Goal: Find specific page/section: Find specific page/section

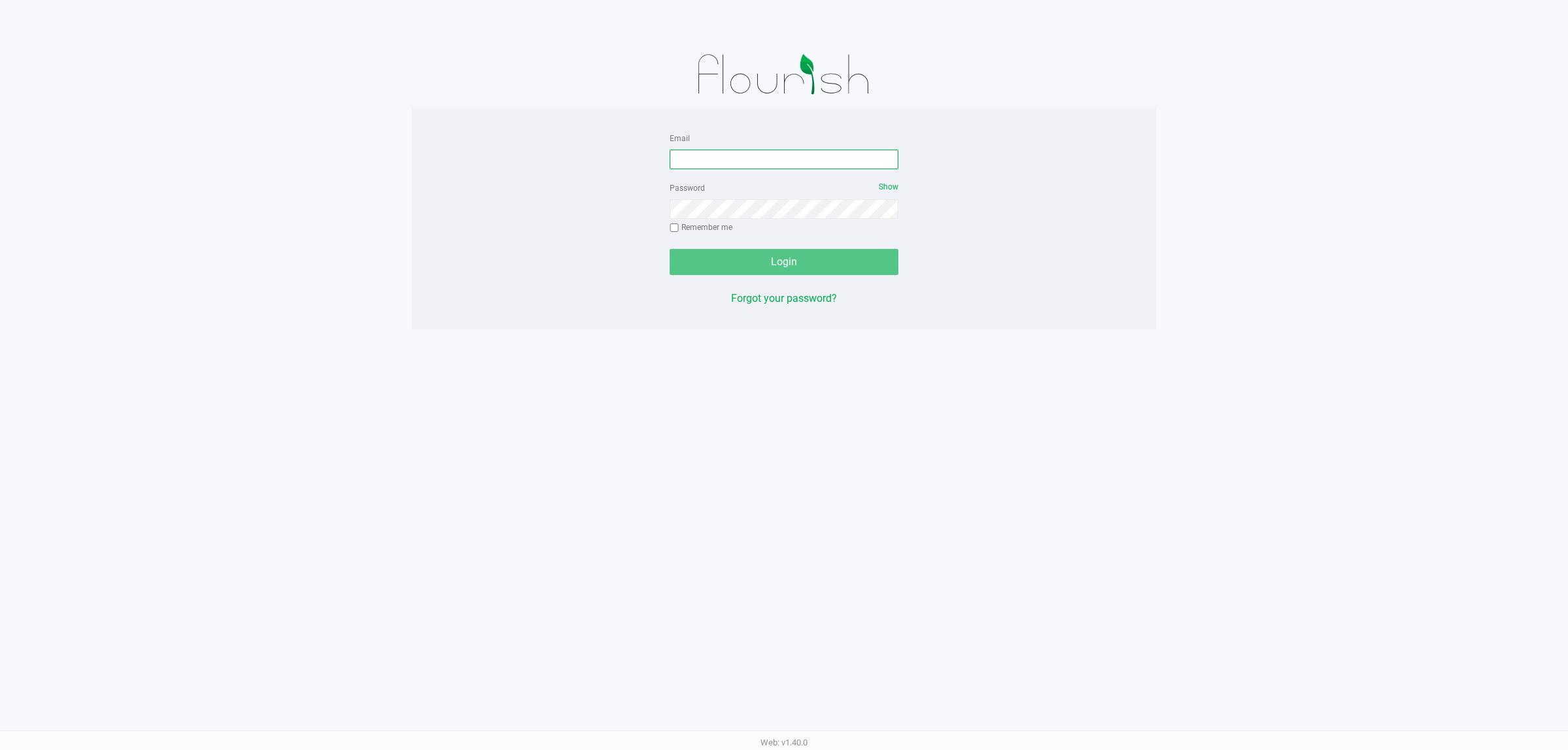
click at [807, 158] on input "Email" at bounding box center [784, 159] width 229 height 20
type input "[EMAIL_ADDRESS][DOMAIN_NAME]"
click at [670, 249] on button "Login" at bounding box center [784, 262] width 229 height 26
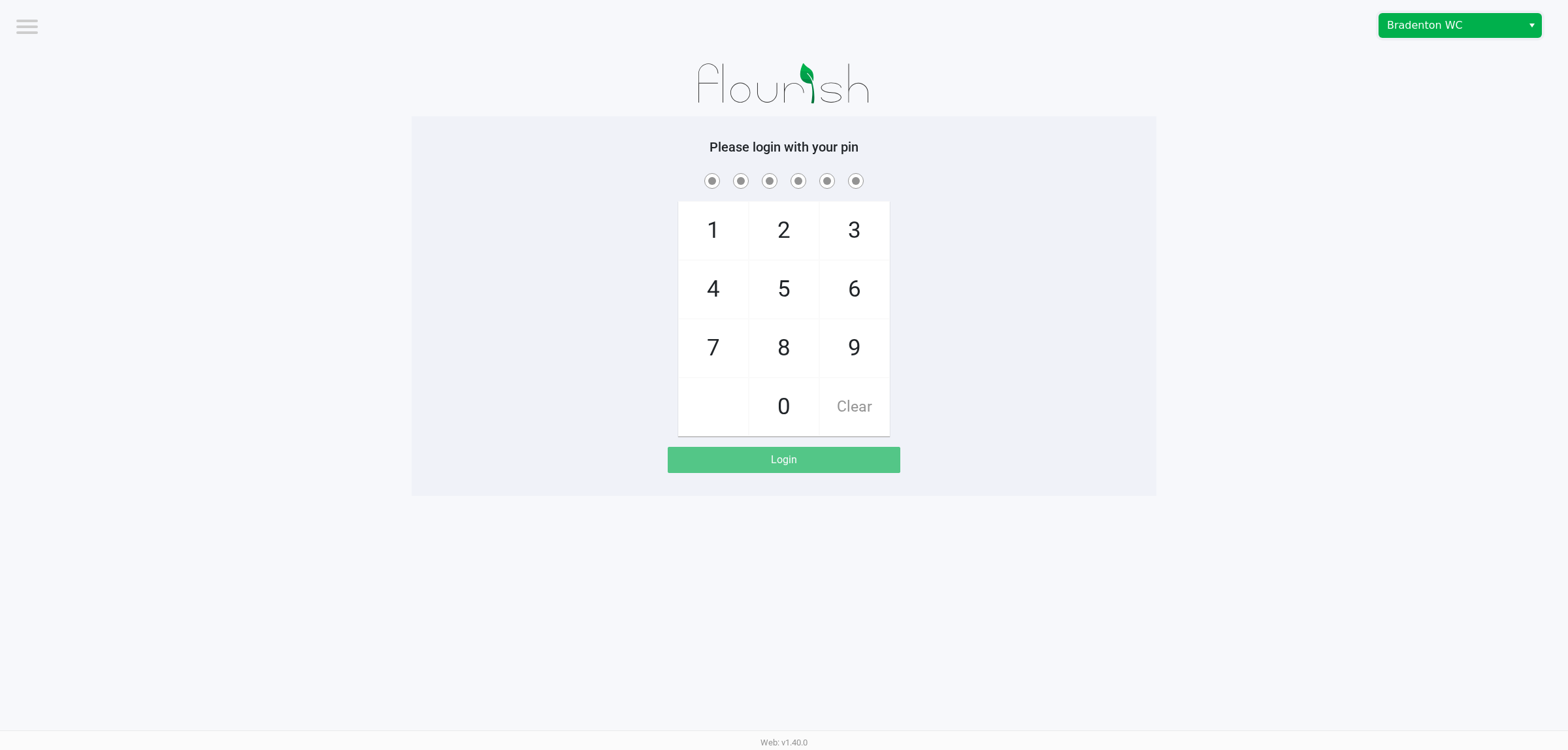
click at [1440, 23] on span "Bradenton WC" at bounding box center [1450, 26] width 127 height 15
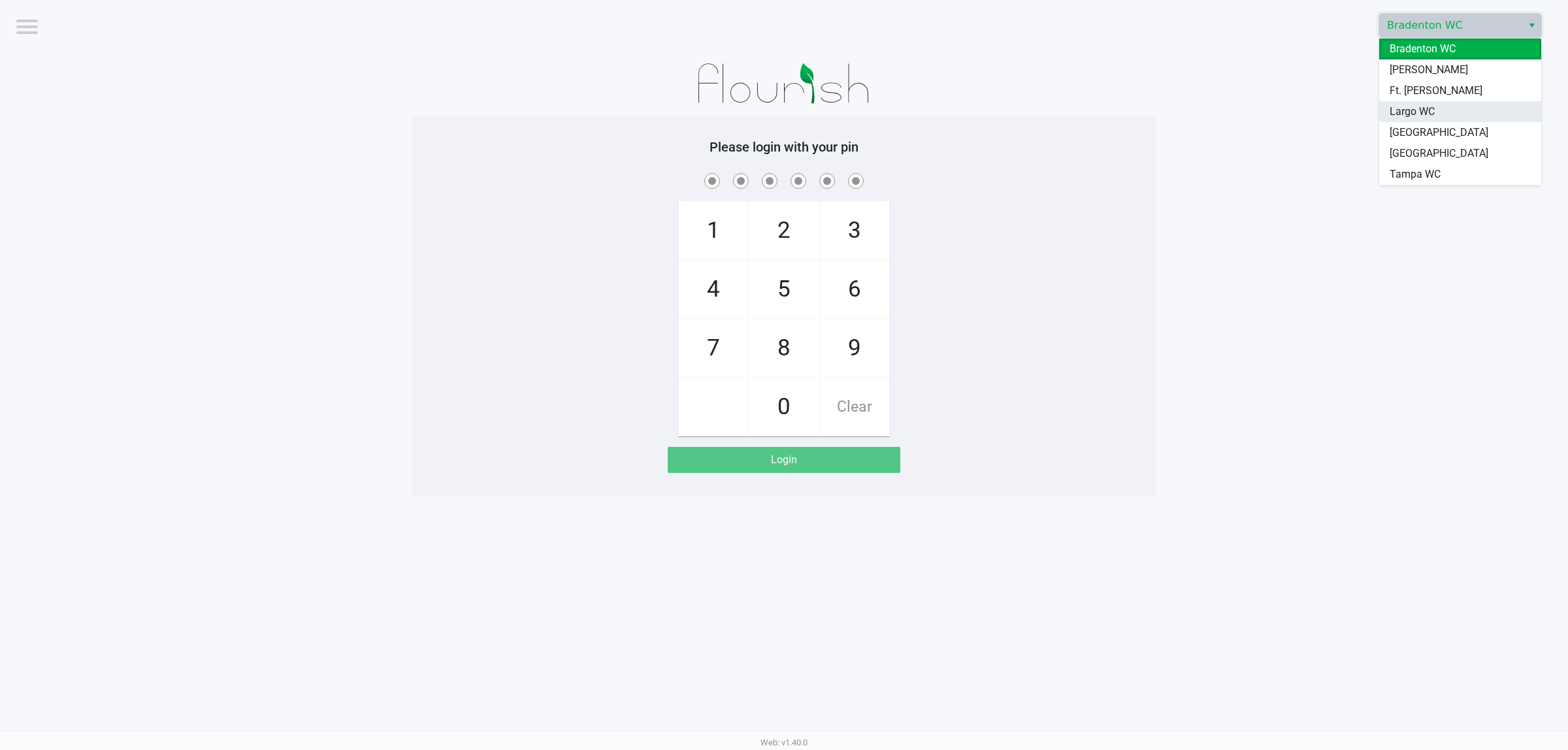
click at [1433, 104] on span "Largo WC" at bounding box center [1412, 112] width 45 height 15
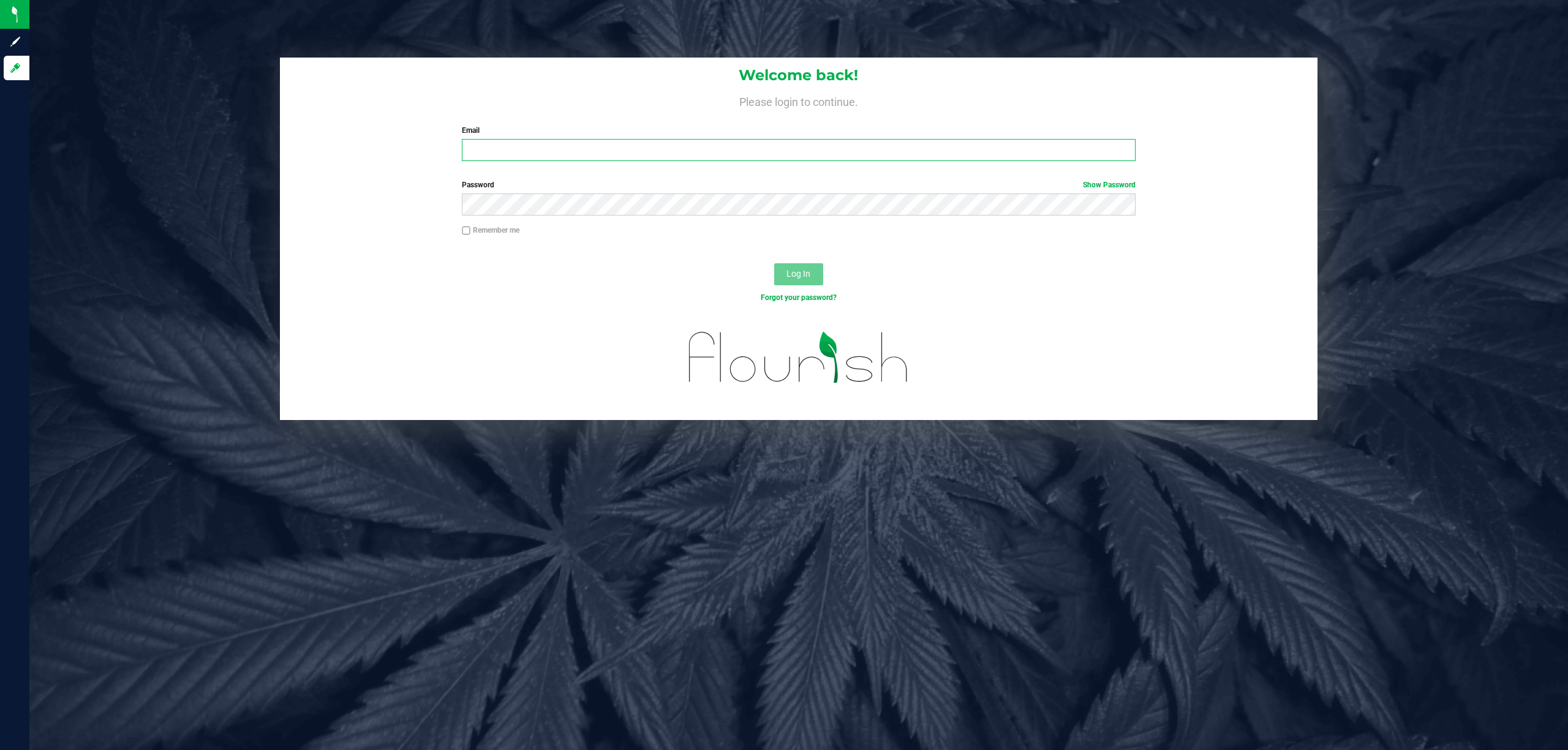
click at [583, 154] on input "Email" at bounding box center [798, 150] width 674 height 22
type input "[EMAIL_ADDRESS][DOMAIN_NAME]"
click at [774, 263] on button "Log In" at bounding box center [798, 274] width 49 height 22
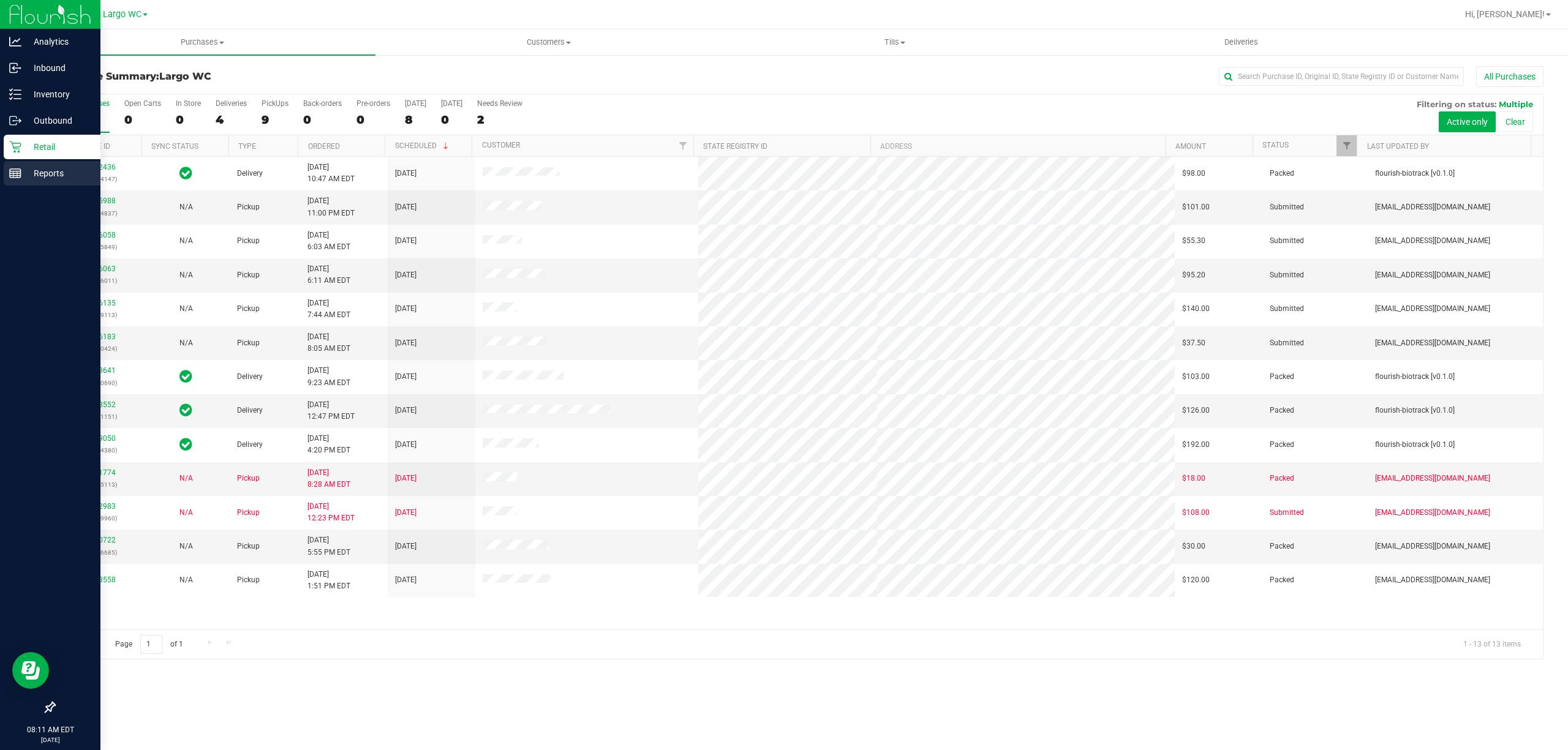
click at [14, 171] on line at bounding box center [15, 171] width 11 height 0
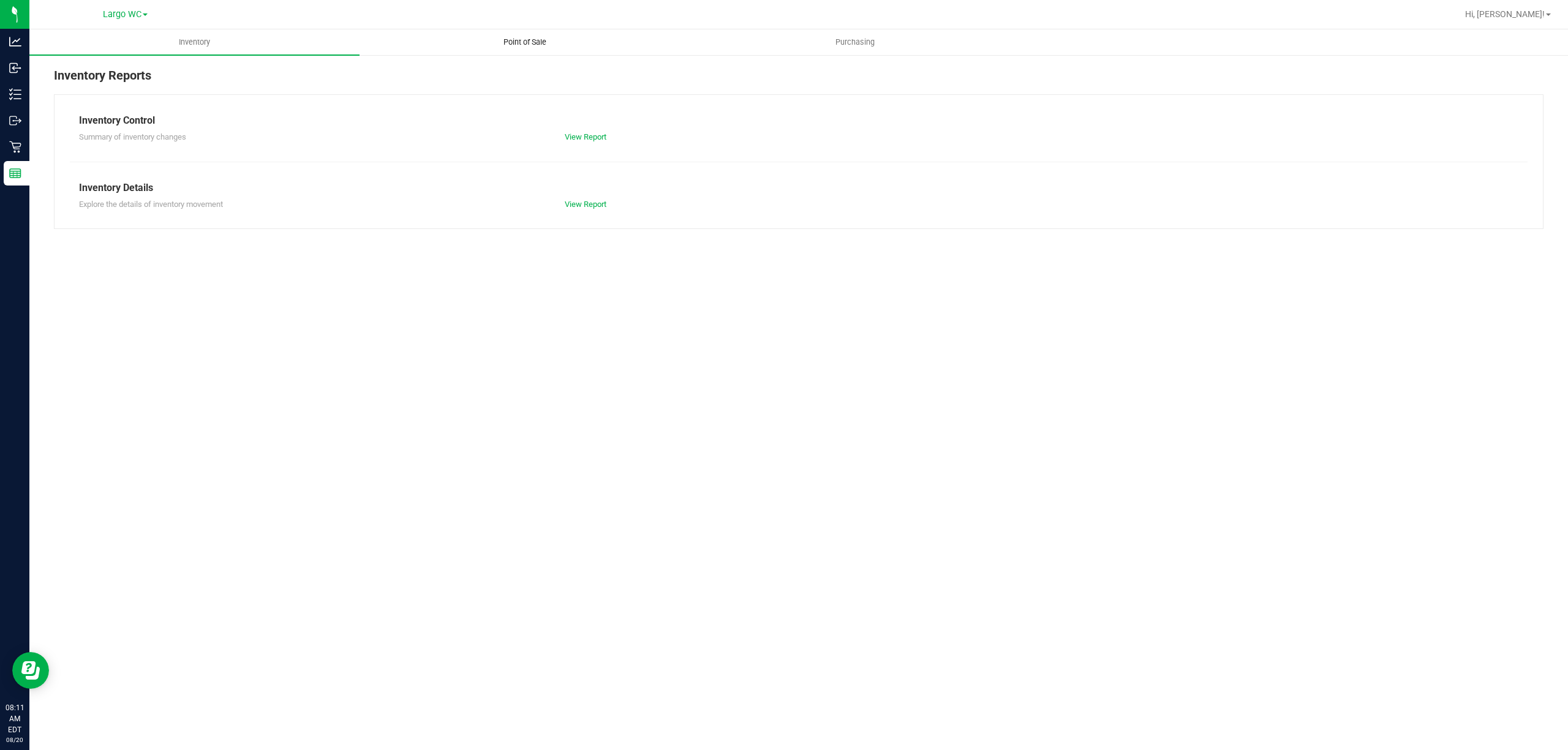
click at [538, 43] on span "Point of Sale" at bounding box center [525, 42] width 76 height 11
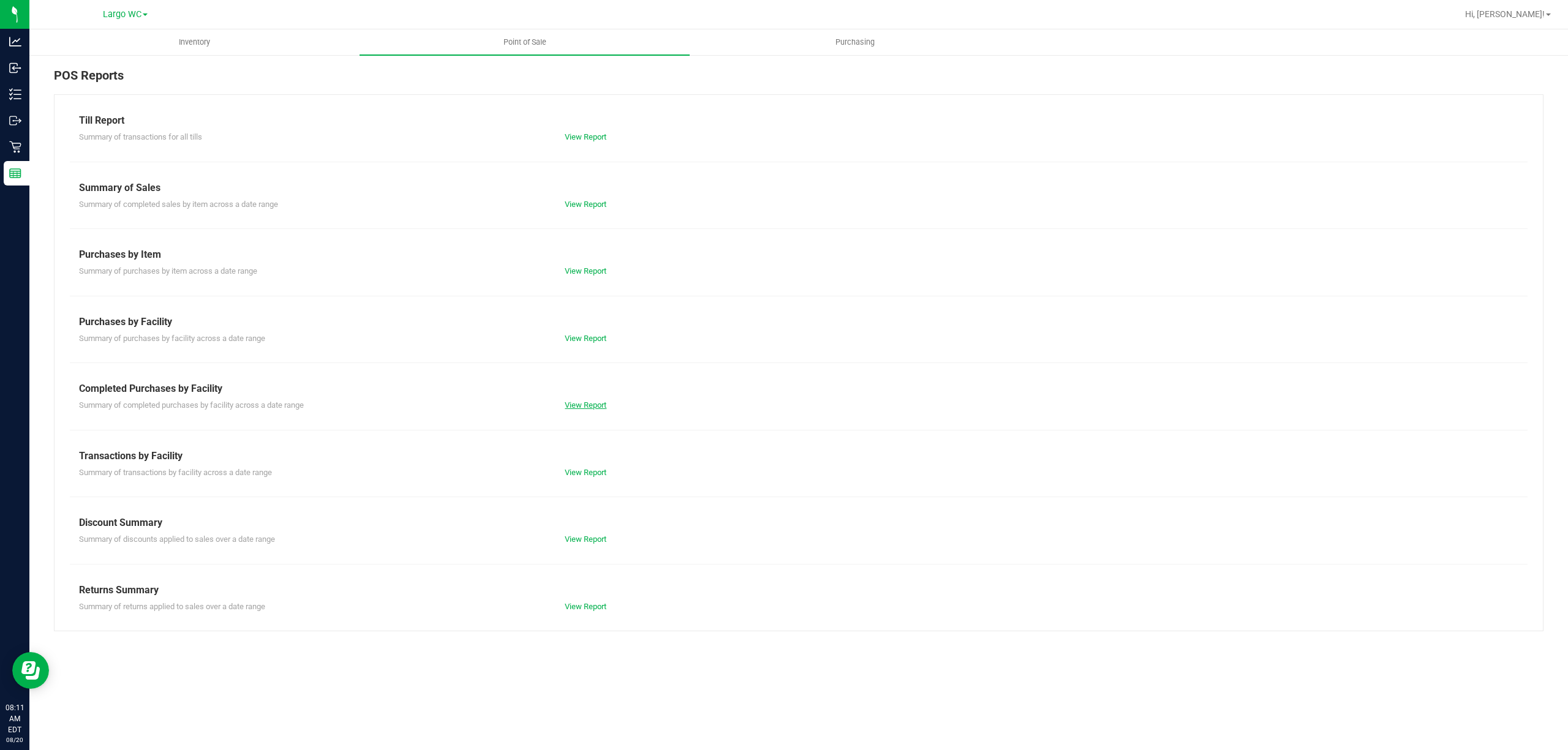
click at [574, 409] on link "View Report" at bounding box center [586, 405] width 42 height 9
